Goal: Transaction & Acquisition: Purchase product/service

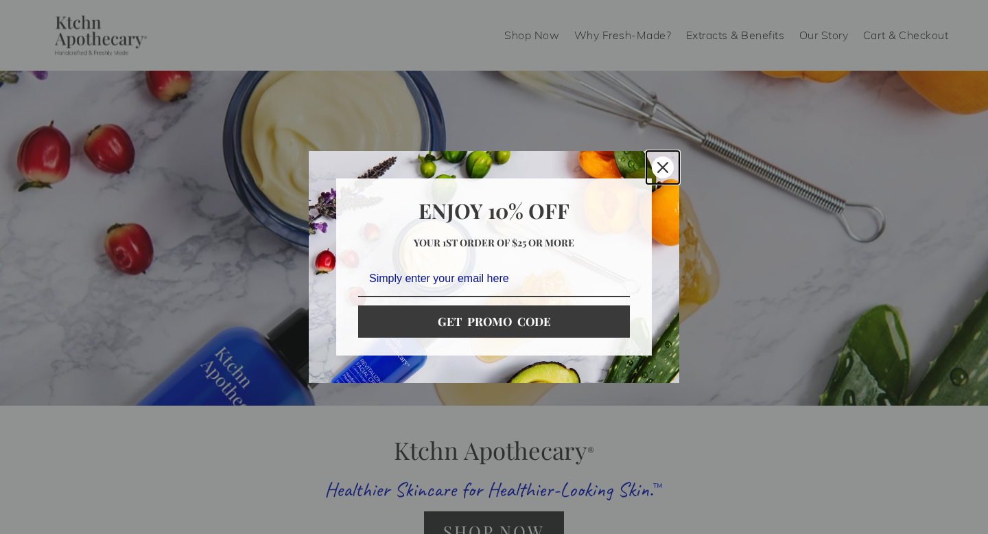
click at [664, 164] on icon "close icon" at bounding box center [662, 167] width 11 height 11
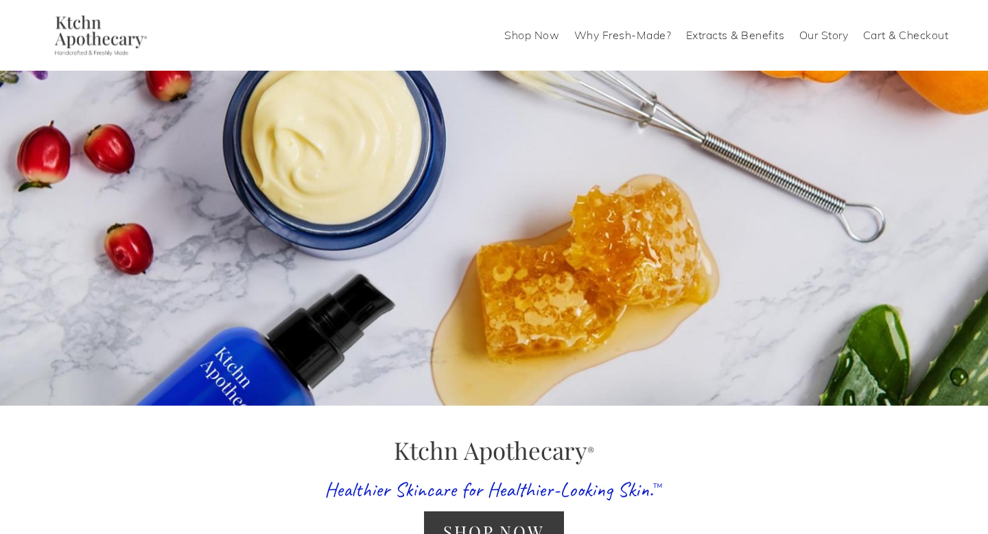
click at [536, 35] on link "Shop Now" at bounding box center [531, 36] width 55 height 22
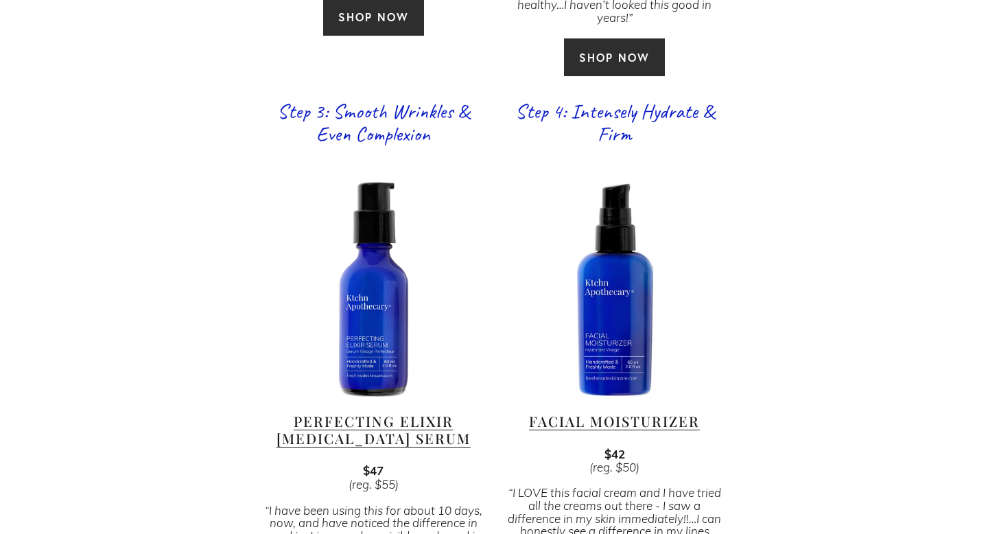
scroll to position [1370, 0]
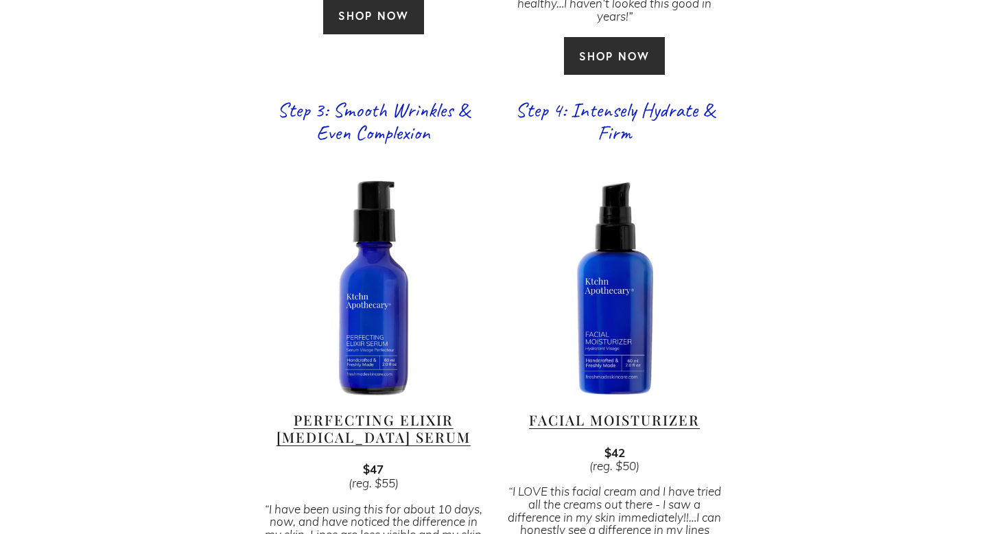
click at [344, 410] on link "Perfecting Elixir [MEDICAL_DATA] Serum" at bounding box center [373, 427] width 194 height 35
